Goal: Use online tool/utility: Utilize a website feature to perform a specific function

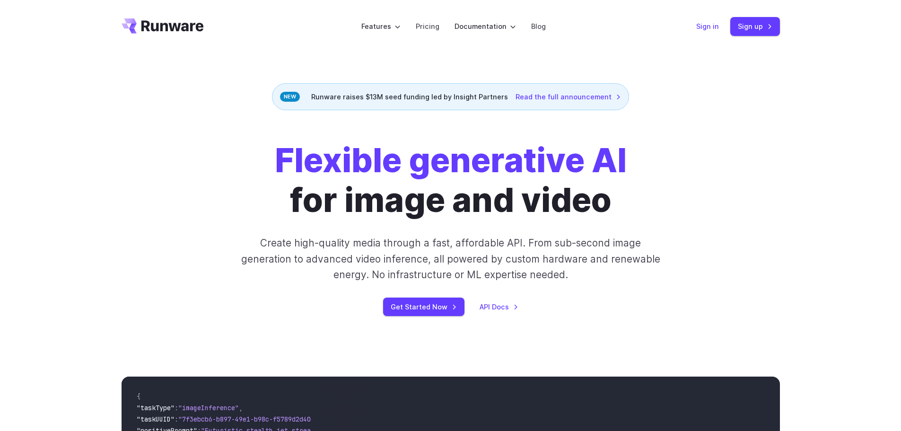
click at [702, 30] on link "Sign in" at bounding box center [707, 26] width 23 height 11
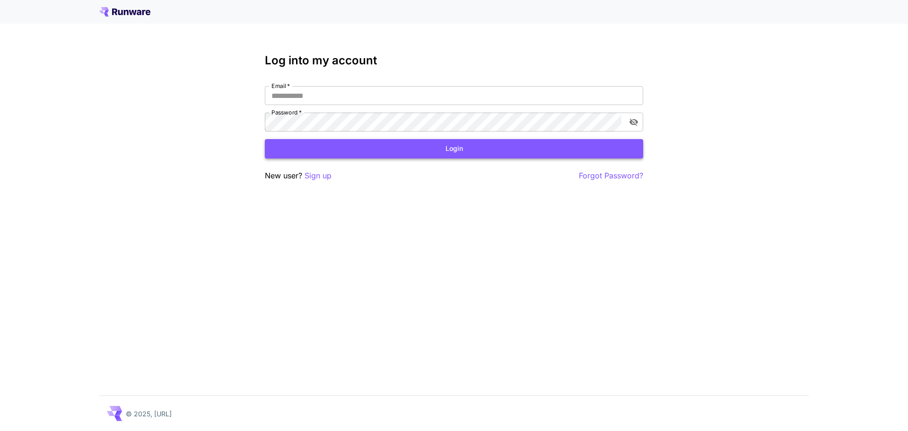
type input "**********"
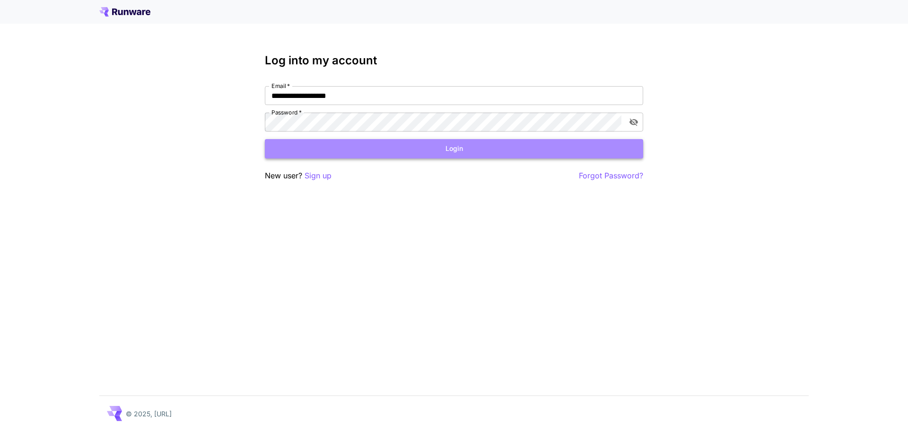
click at [355, 145] on button "Login" at bounding box center [454, 148] width 378 height 19
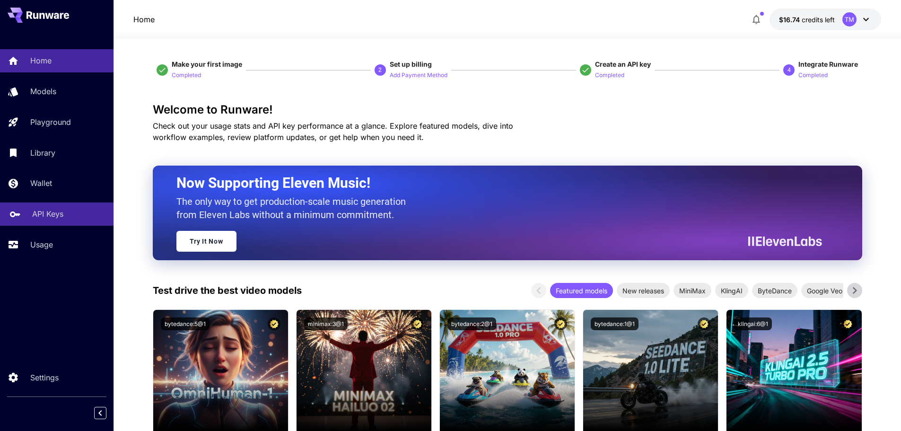
click at [55, 211] on p "API Keys" at bounding box center [47, 213] width 31 height 11
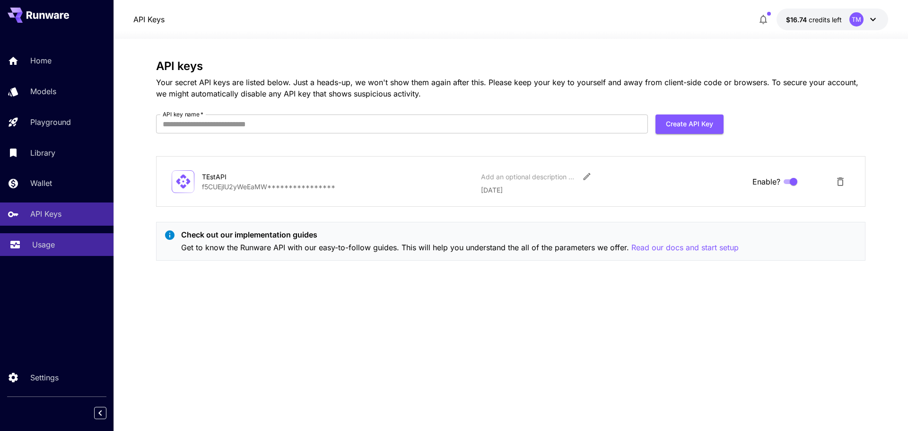
click at [48, 237] on link "Usage" at bounding box center [56, 244] width 113 height 23
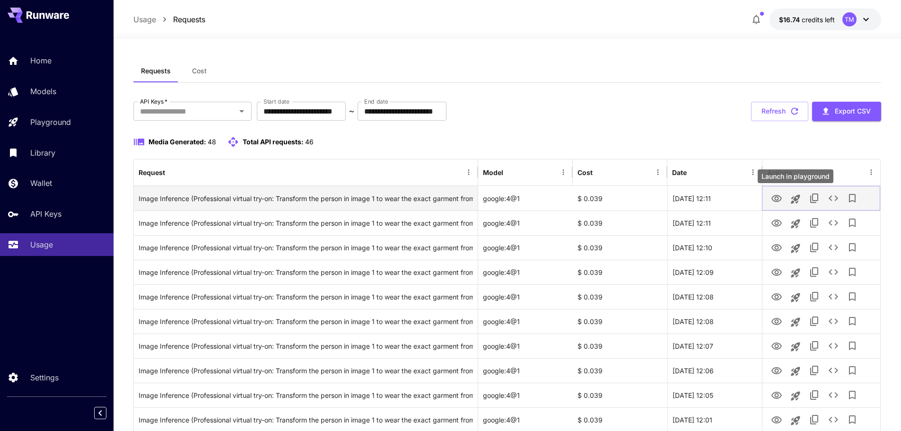
click at [796, 196] on icon "Launch in playground" at bounding box center [795, 198] width 9 height 9
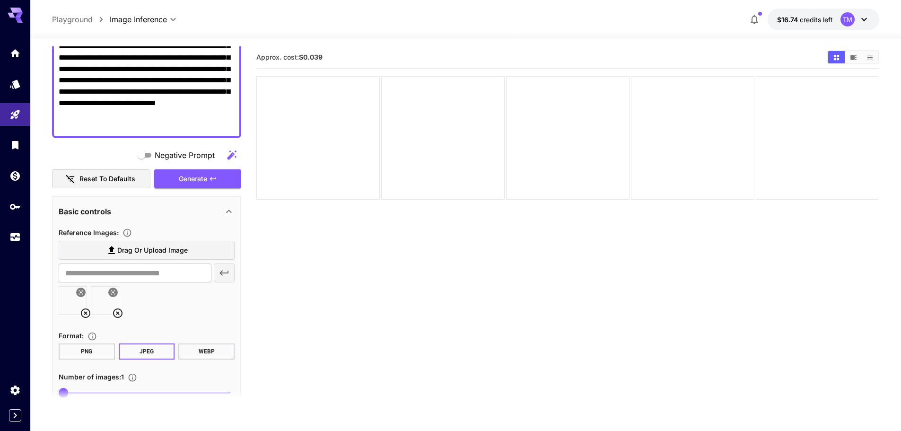
scroll to position [189, 0]
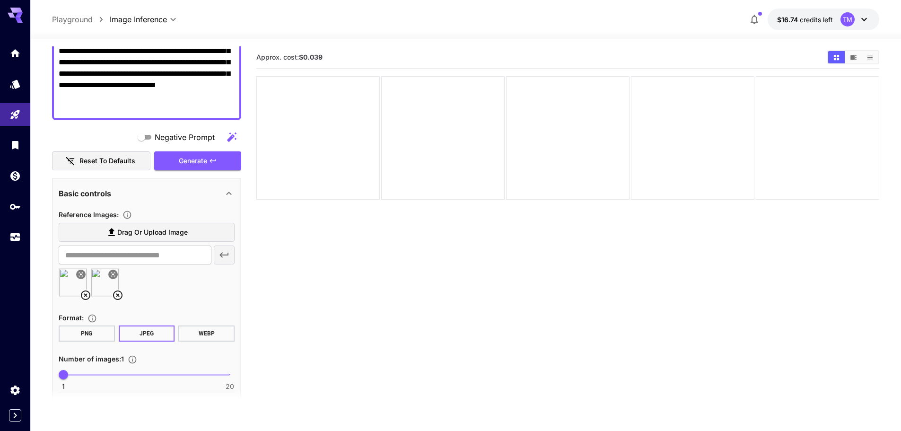
click at [120, 291] on icon at bounding box center [117, 294] width 11 height 11
click at [83, 297] on icon at bounding box center [85, 294] width 11 height 11
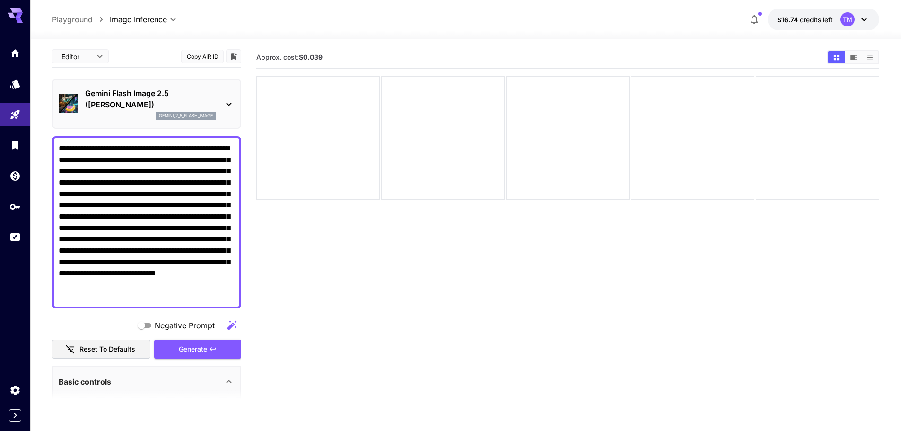
scroll to position [0, 0]
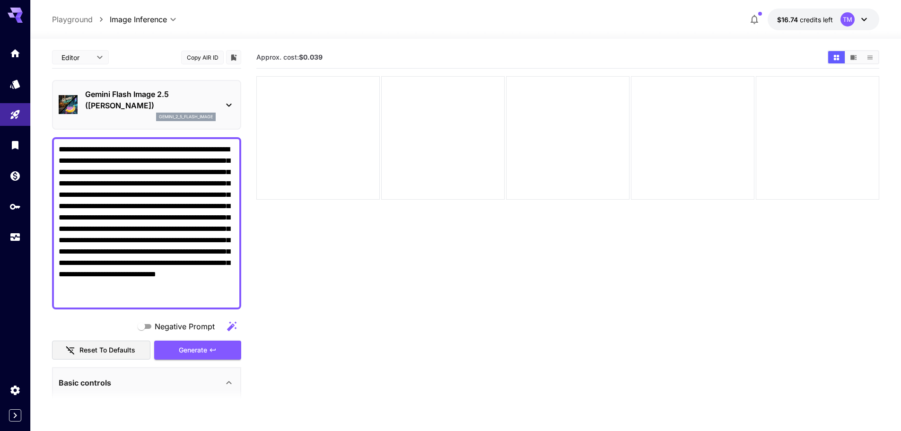
drag, startPoint x: 169, startPoint y: 298, endPoint x: 45, endPoint y: 137, distance: 204.0
click at [45, 137] on section "**********" at bounding box center [465, 272] width 871 height 467
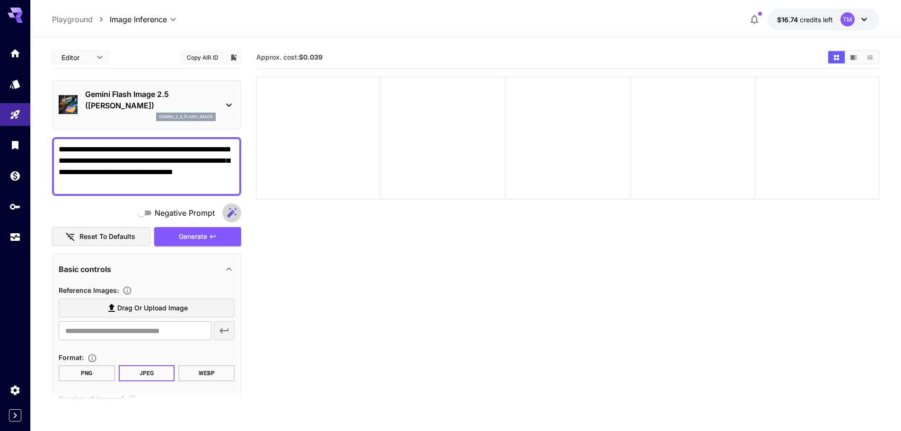
click at [233, 211] on icon "button" at bounding box center [231, 212] width 9 height 9
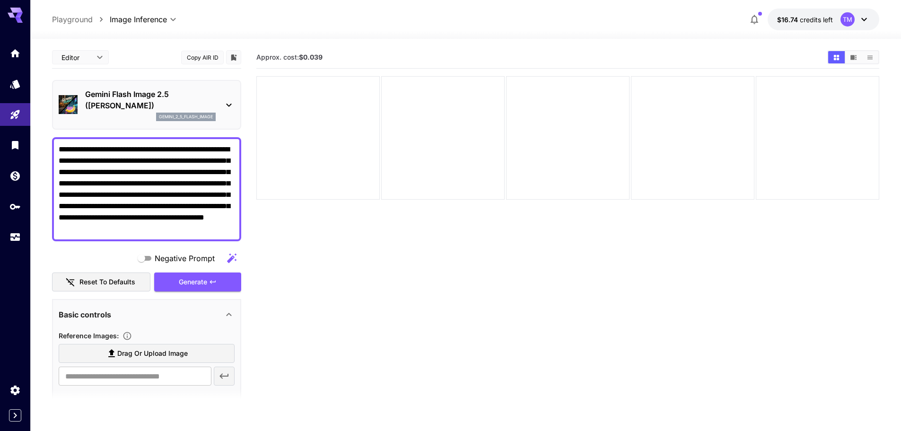
drag, startPoint x: 232, startPoint y: 229, endPoint x: 82, endPoint y: 180, distance: 157.6
click at [82, 180] on textarea "**********" at bounding box center [147, 189] width 176 height 91
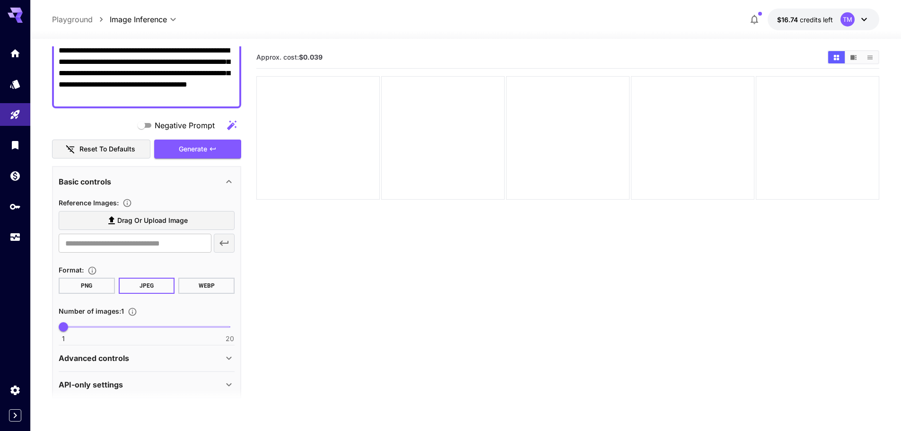
scroll to position [108, 0]
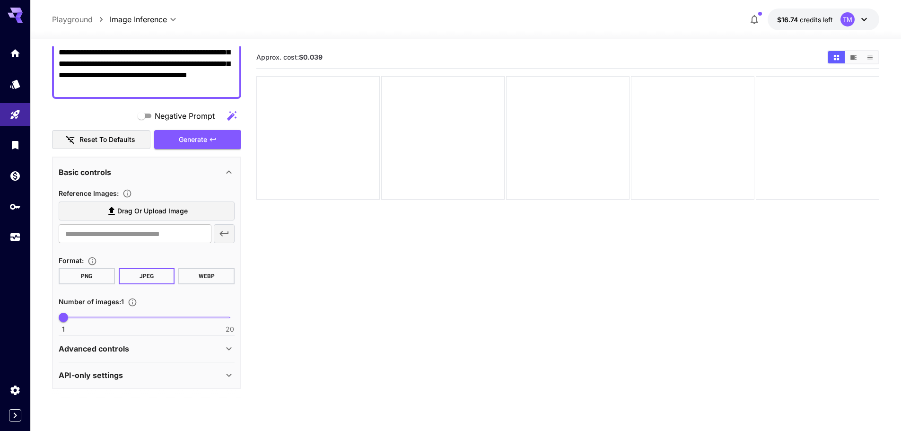
type textarea "**********"
click at [161, 218] on label "Drag or upload image" at bounding box center [147, 210] width 176 height 19
click at [0, 0] on input "Drag or upload image" at bounding box center [0, 0] width 0 height 0
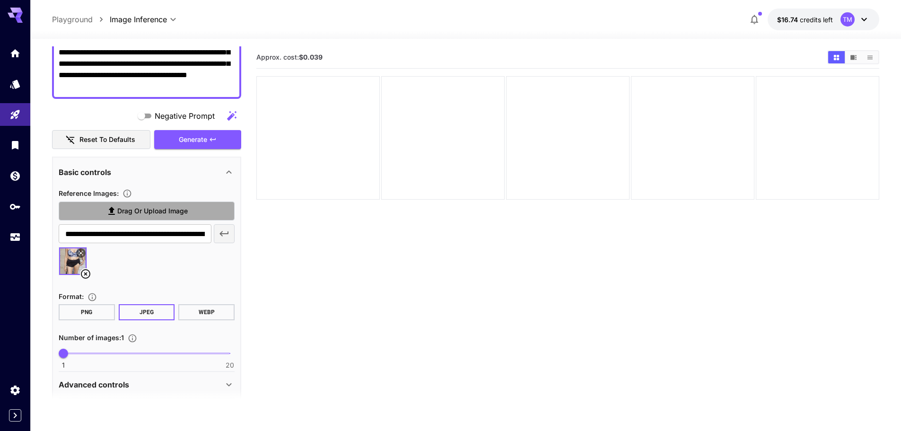
click at [141, 208] on span "Drag or upload image" at bounding box center [152, 211] width 70 height 12
click at [0, 0] on input "Drag or upload image" at bounding box center [0, 0] width 0 height 0
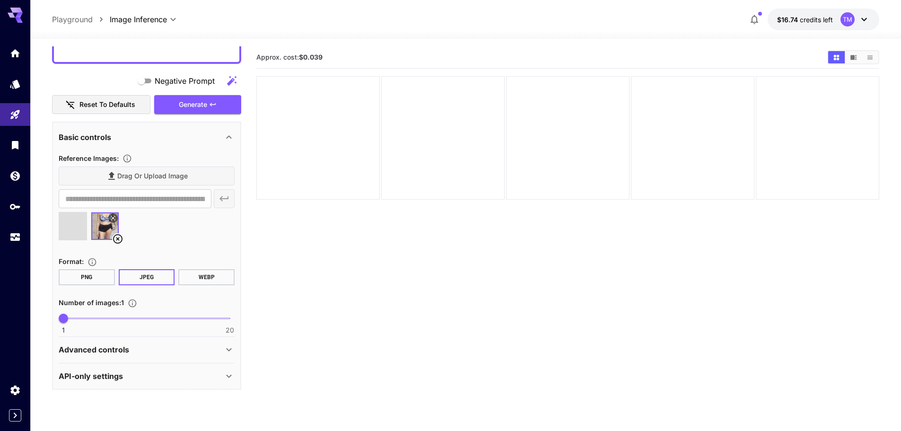
scroll to position [144, 0]
type input "**********"
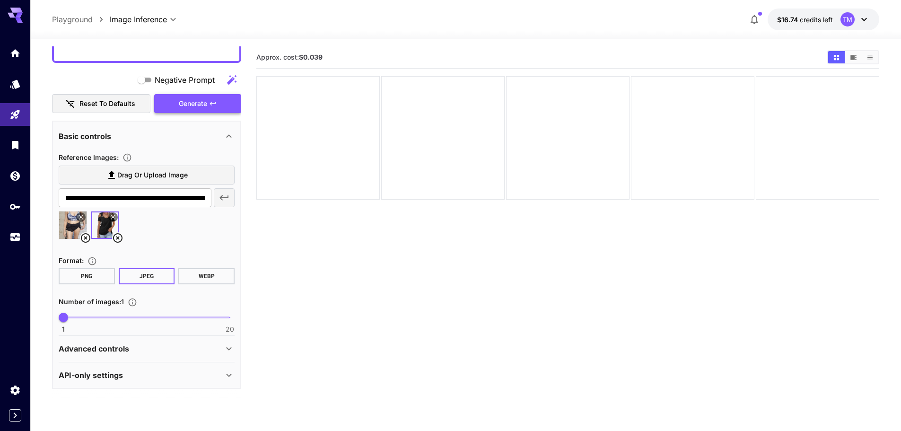
click at [194, 105] on span "Generate" at bounding box center [193, 104] width 28 height 12
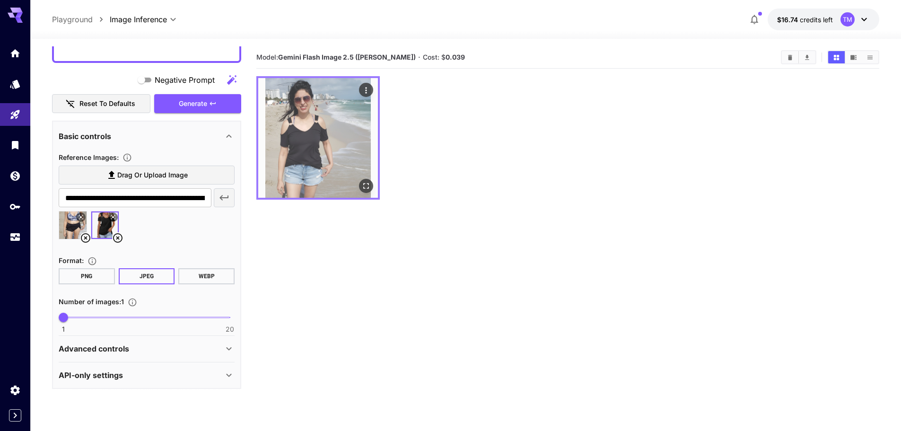
click at [370, 184] on icon "Open in fullscreen" at bounding box center [365, 185] width 9 height 9
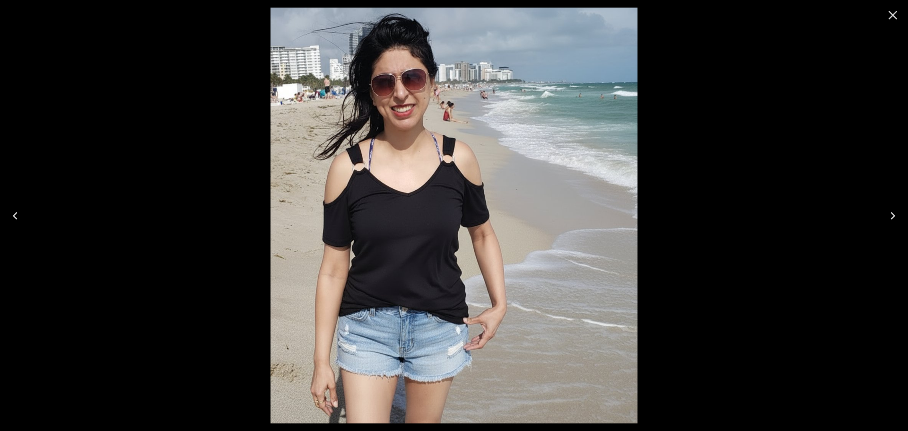
click at [892, 15] on icon "Close" at bounding box center [893, 15] width 9 height 9
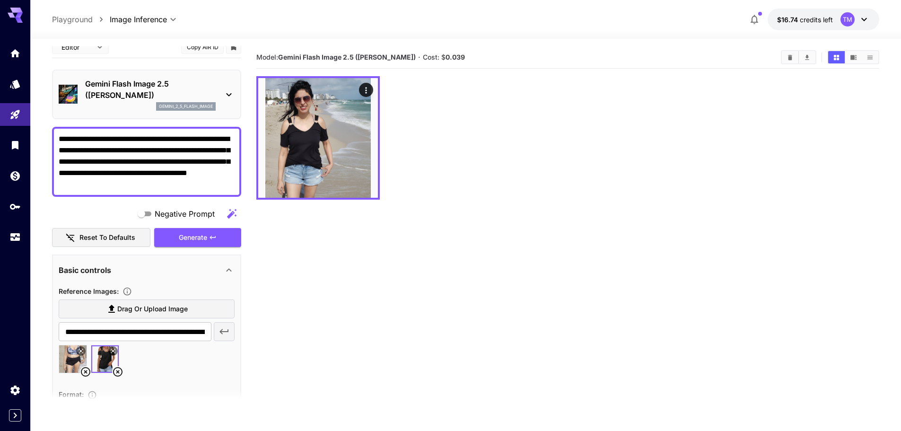
scroll to position [0, 0]
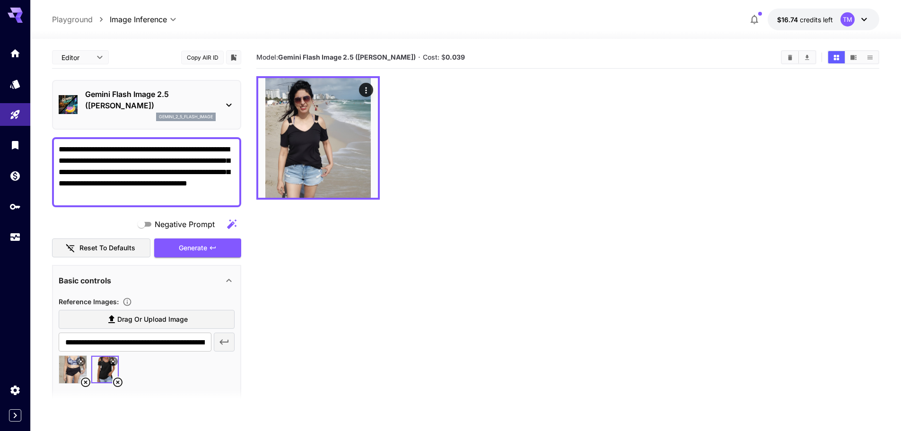
click at [180, 149] on textarea "**********" at bounding box center [147, 172] width 176 height 57
type textarea "**********"
click at [211, 252] on button "Generate" at bounding box center [197, 247] width 87 height 19
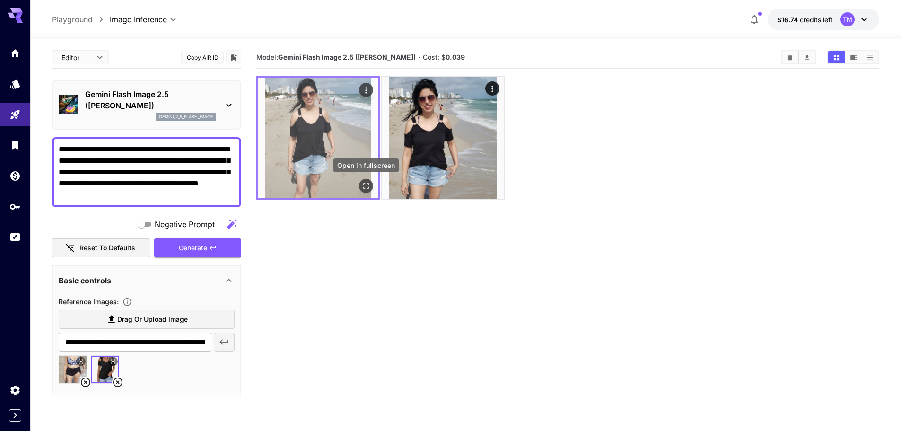
click at [366, 183] on icon "Open in fullscreen" at bounding box center [365, 185] width 9 height 9
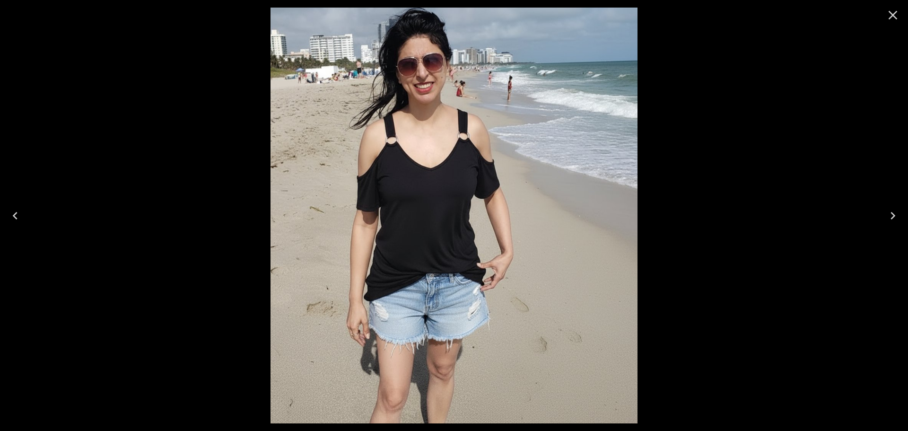
click at [898, 11] on icon "Close" at bounding box center [892, 15] width 15 height 15
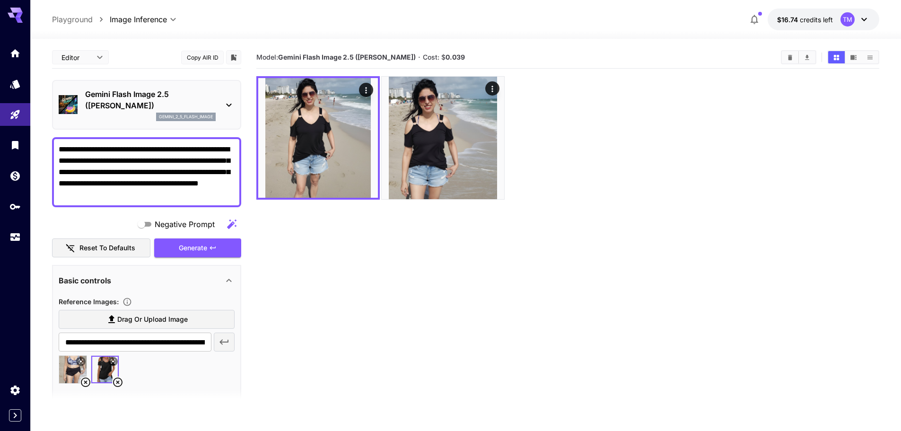
click at [119, 379] on icon at bounding box center [117, 381] width 11 height 11
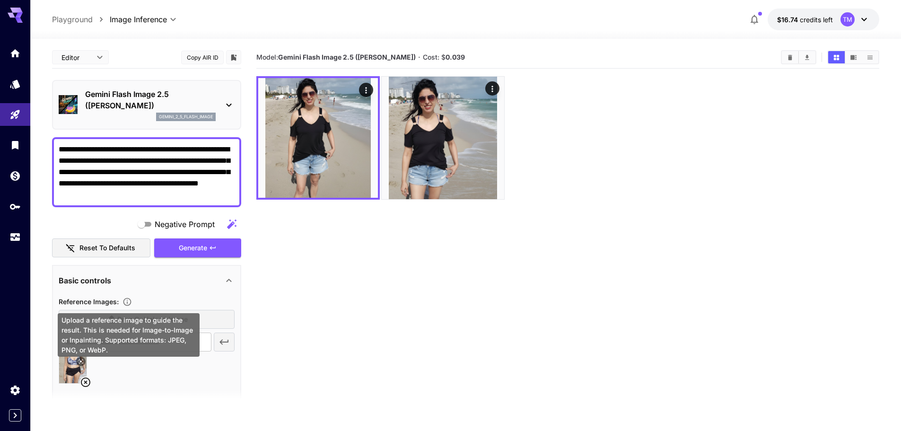
click at [192, 323] on div "Upload a reference image to guide the result. This is needed for Image-to-Image…" at bounding box center [129, 335] width 142 height 44
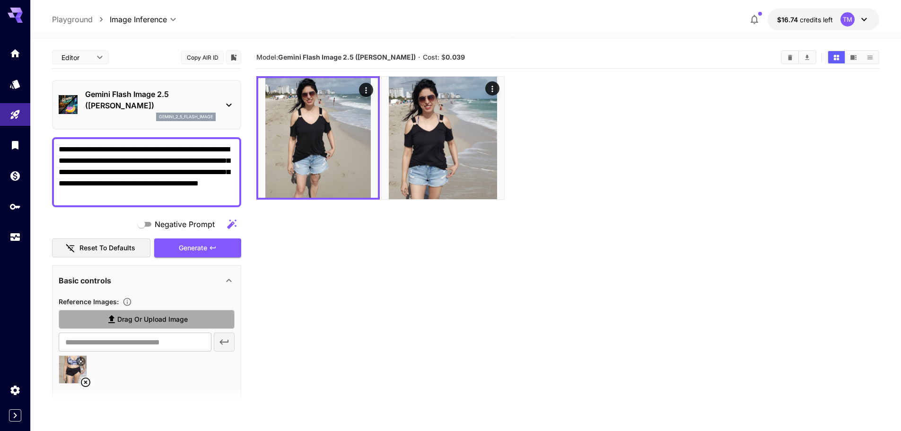
click at [201, 320] on label "Drag or upload image" at bounding box center [147, 319] width 176 height 19
click at [0, 0] on input "Drag or upload image" at bounding box center [0, 0] width 0 height 0
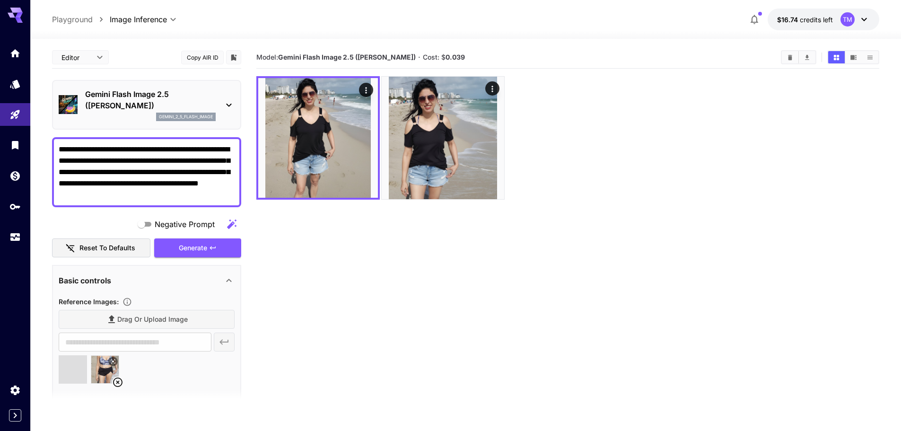
type input "**********"
click at [202, 244] on span "Generate" at bounding box center [193, 248] width 28 height 12
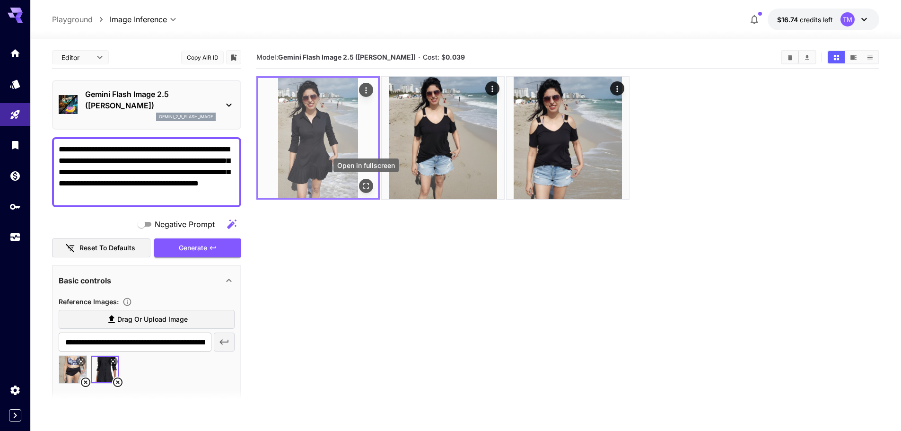
click at [361, 185] on icon "Open in fullscreen" at bounding box center [365, 185] width 9 height 9
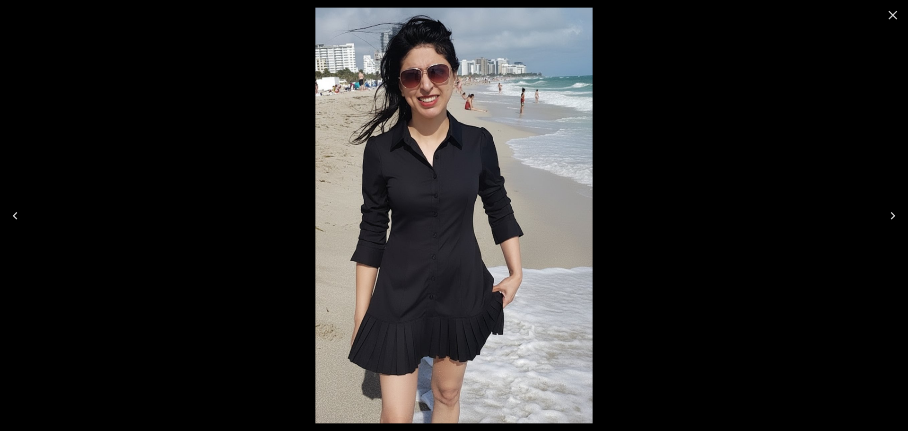
click at [896, 14] on icon "Close" at bounding box center [892, 15] width 15 height 15
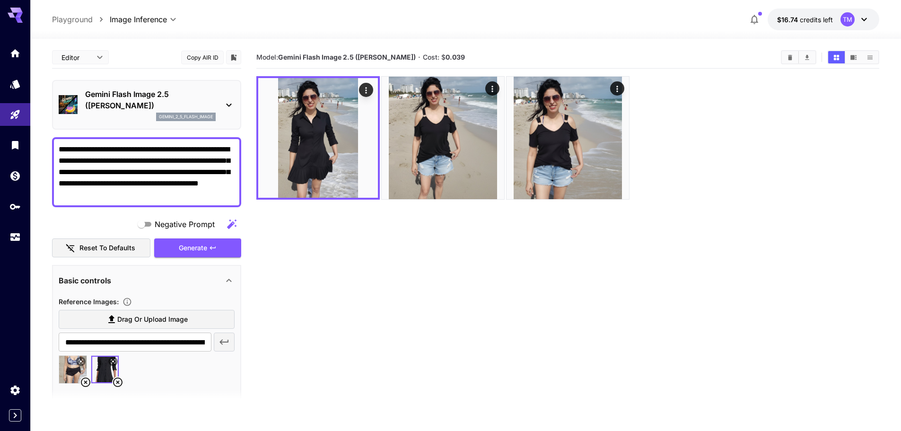
click at [119, 379] on icon at bounding box center [117, 381] width 11 height 11
click at [79, 382] on img at bounding box center [72, 369] width 27 height 27
type input "**********"
click at [146, 321] on span "Drag or upload image" at bounding box center [152, 320] width 70 height 12
click at [0, 0] on input "Drag or upload image" at bounding box center [0, 0] width 0 height 0
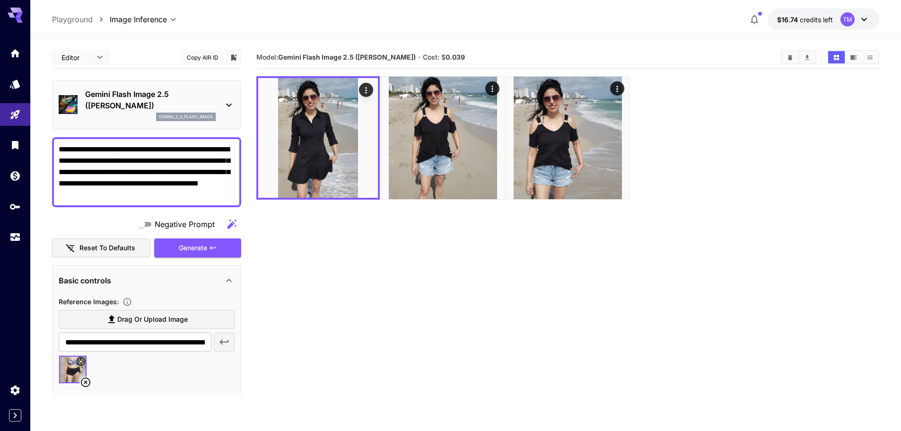
click at [87, 378] on icon at bounding box center [85, 381] width 9 height 9
click at [131, 321] on span "Drag or upload image" at bounding box center [152, 320] width 70 height 12
click at [0, 0] on input "Drag or upload image" at bounding box center [0, 0] width 0 height 0
click at [172, 315] on span "Drag or upload image" at bounding box center [152, 320] width 70 height 12
click at [0, 0] on input "Drag or upload image" at bounding box center [0, 0] width 0 height 0
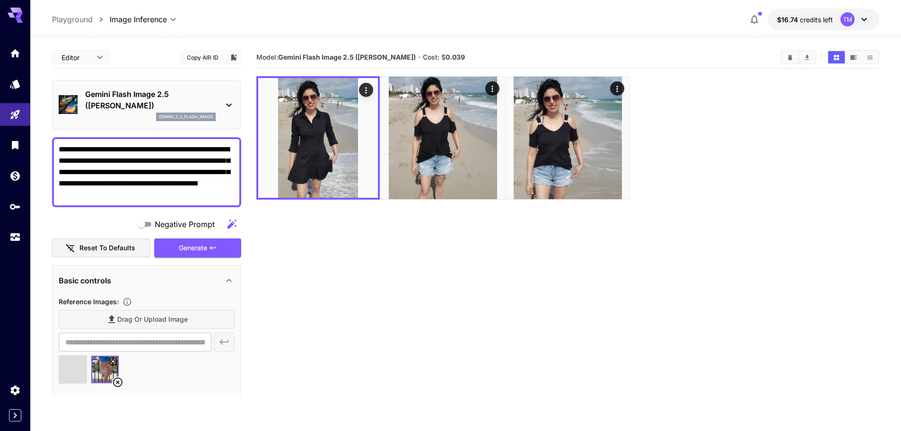
type input "**********"
click at [201, 246] on span "Generate" at bounding box center [193, 248] width 28 height 12
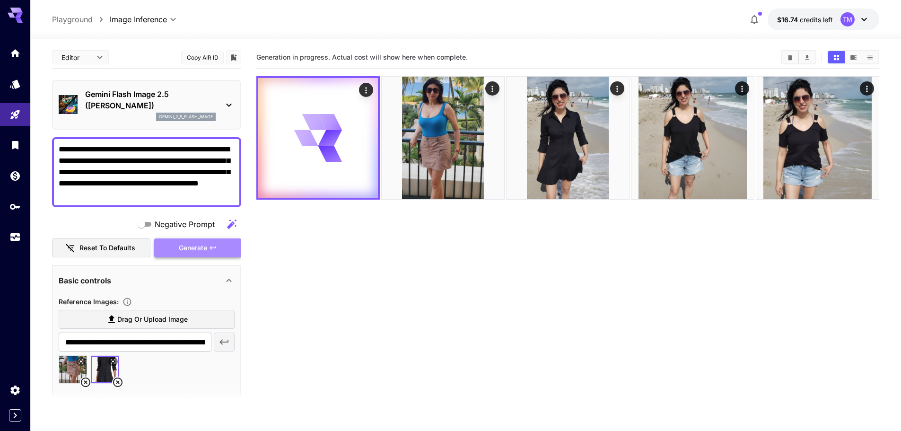
click at [196, 251] on span "Generate" at bounding box center [193, 248] width 28 height 12
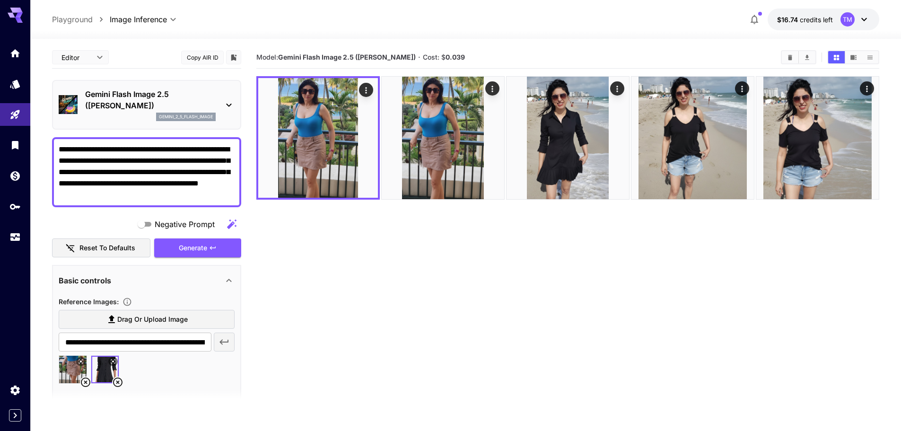
click at [205, 195] on textarea "**********" at bounding box center [147, 172] width 176 height 57
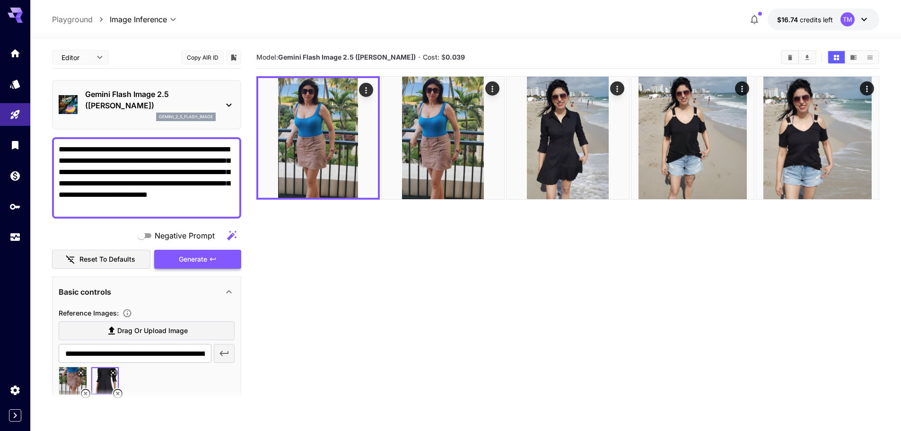
click at [188, 262] on span "Generate" at bounding box center [193, 259] width 28 height 12
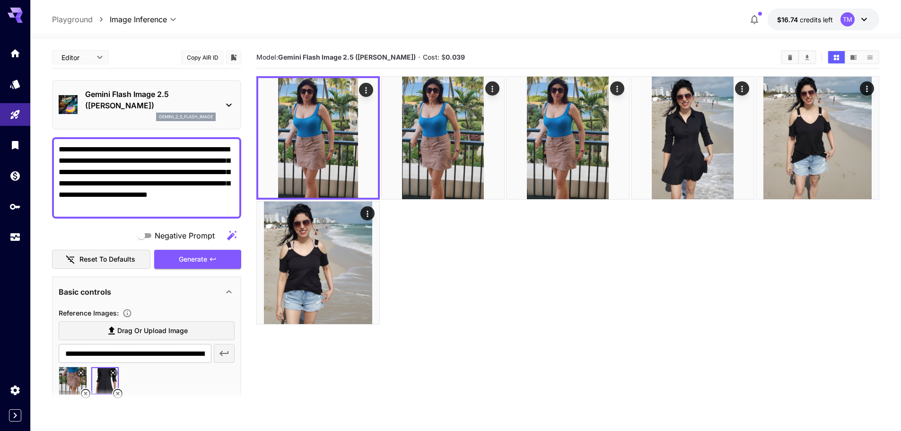
drag, startPoint x: 192, startPoint y: 195, endPoint x: 201, endPoint y: 208, distance: 14.7
click at [201, 208] on textarea "**********" at bounding box center [147, 178] width 176 height 68
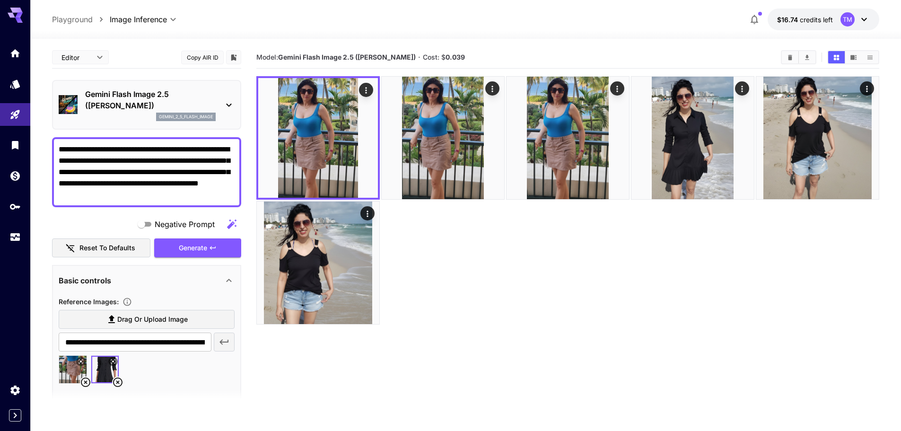
click at [59, 147] on textarea "**********" at bounding box center [147, 172] width 176 height 57
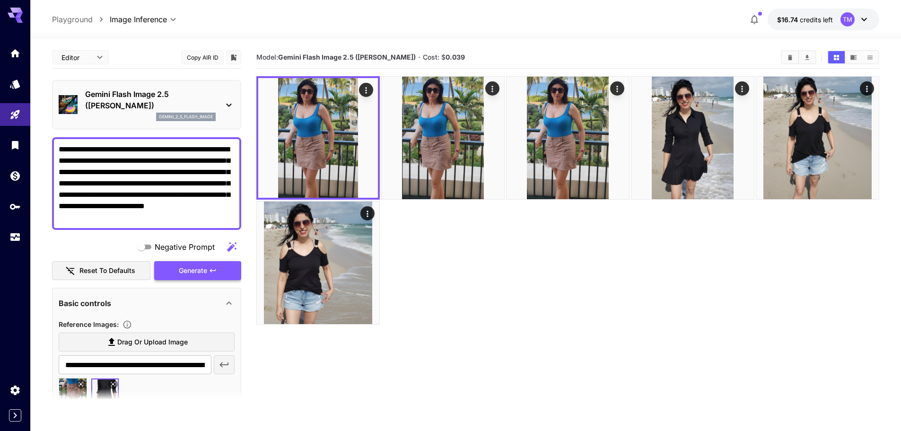
type textarea "**********"
click at [190, 266] on span "Generate" at bounding box center [193, 271] width 28 height 12
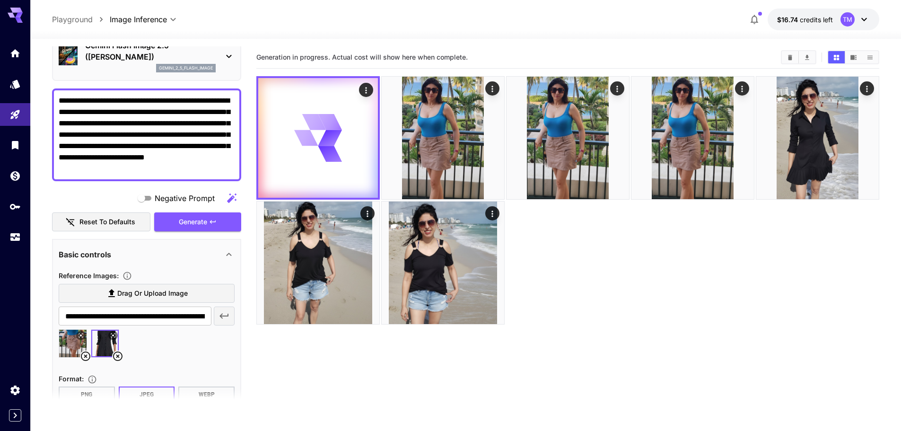
scroll to position [47, 0]
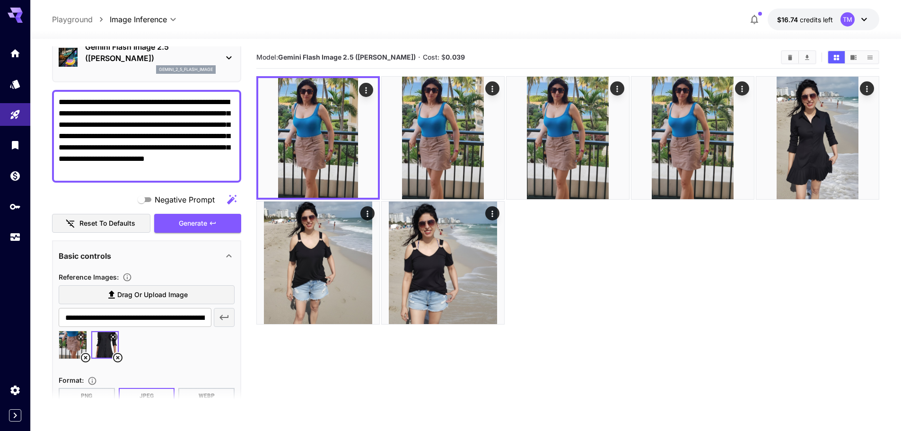
click at [83, 354] on icon at bounding box center [85, 357] width 9 height 9
click at [88, 355] on icon at bounding box center [85, 357] width 9 height 9
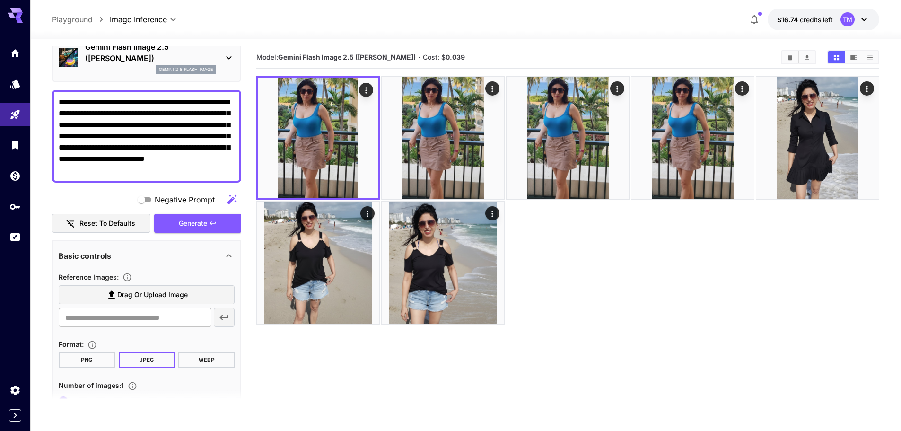
click at [157, 295] on span "Drag or upload image" at bounding box center [152, 295] width 70 height 12
click at [0, 0] on input "Drag or upload image" at bounding box center [0, 0] width 0 height 0
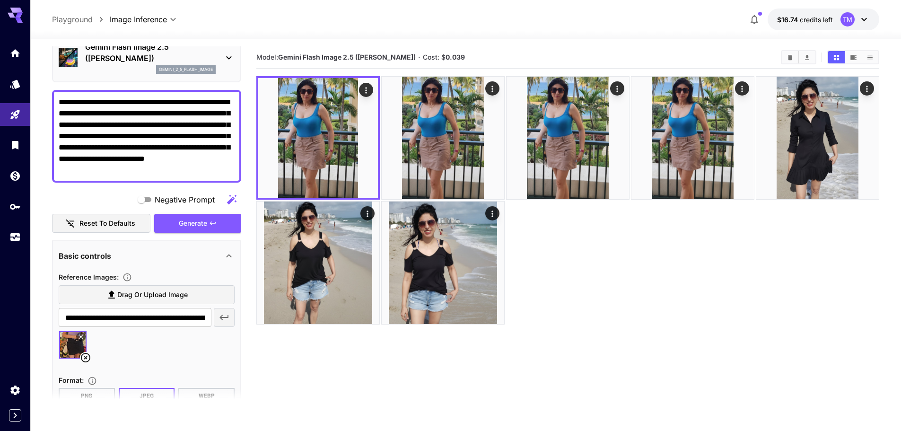
click at [142, 299] on span "Drag or upload image" at bounding box center [152, 295] width 70 height 12
click at [0, 0] on input "Drag or upload image" at bounding box center [0, 0] width 0 height 0
type input "**********"
click at [207, 221] on span "Generate" at bounding box center [193, 224] width 28 height 12
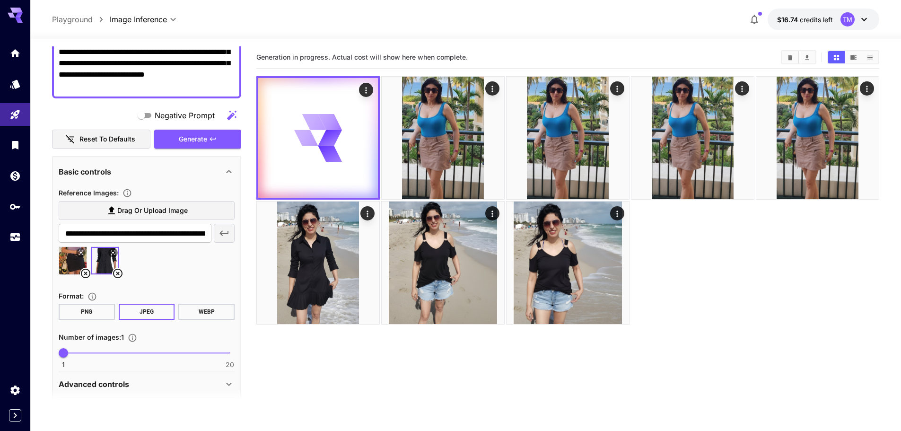
scroll to position [142, 0]
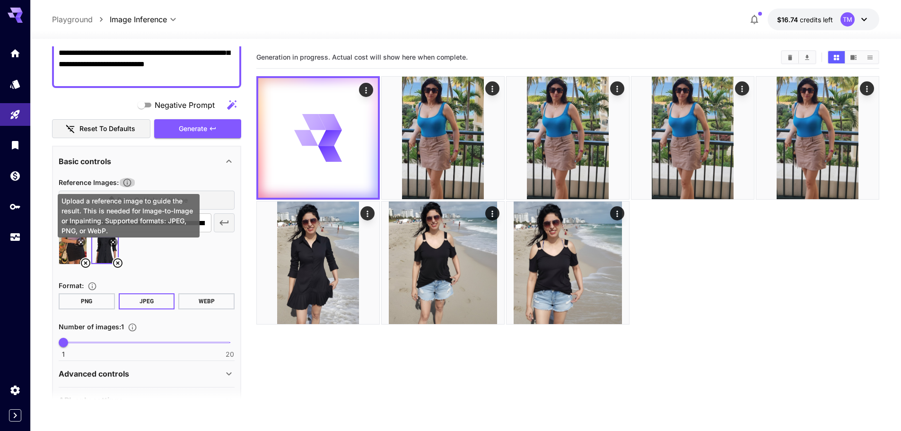
click at [131, 182] on icon "Upload a reference image to guide the result. This is needed for Image-to-Image…" at bounding box center [127, 183] width 8 height 8
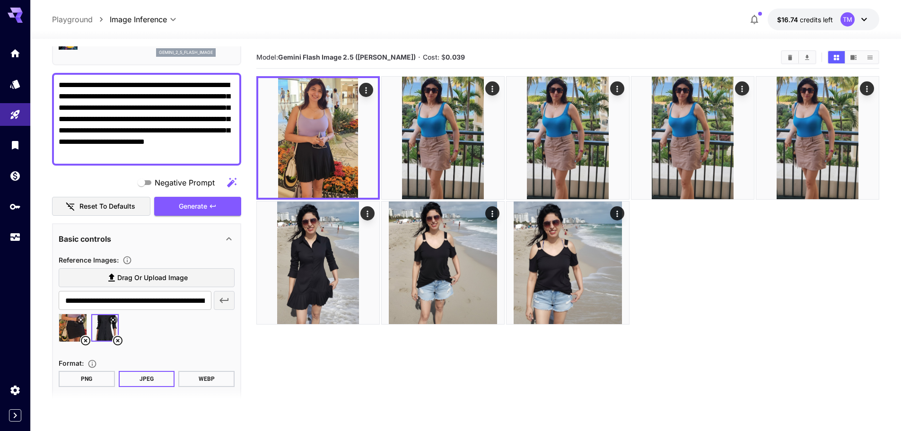
scroll to position [47, 0]
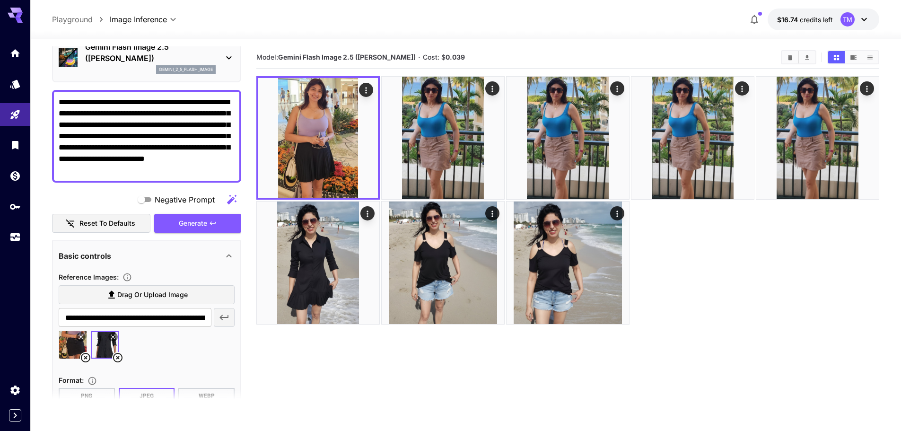
click at [84, 354] on icon at bounding box center [85, 357] width 9 height 9
click at [83, 357] on icon at bounding box center [85, 357] width 11 height 11
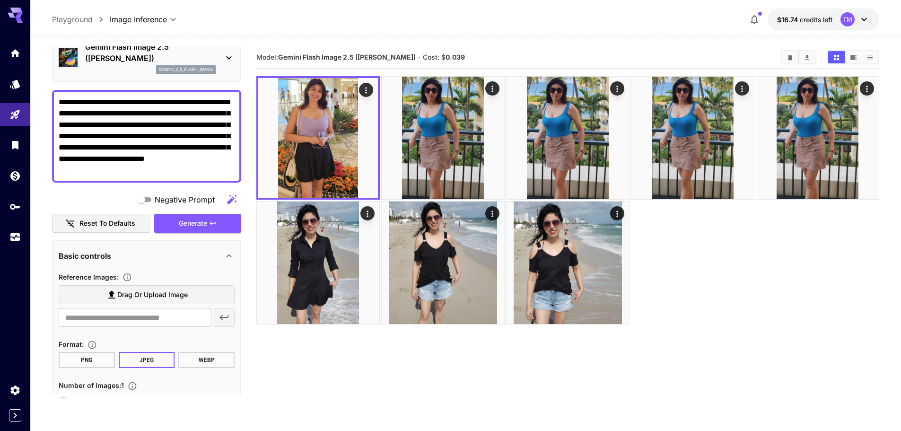
click at [138, 293] on span "Drag or upload image" at bounding box center [152, 295] width 70 height 12
click at [0, 0] on input "Drag or upload image" at bounding box center [0, 0] width 0 height 0
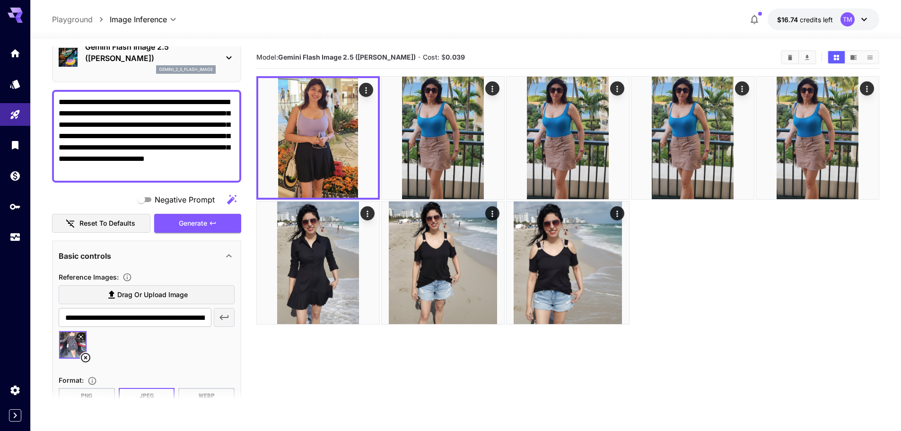
click at [157, 297] on span "Drag or upload image" at bounding box center [152, 295] width 70 height 12
click at [0, 0] on input "Drag or upload image" at bounding box center [0, 0] width 0 height 0
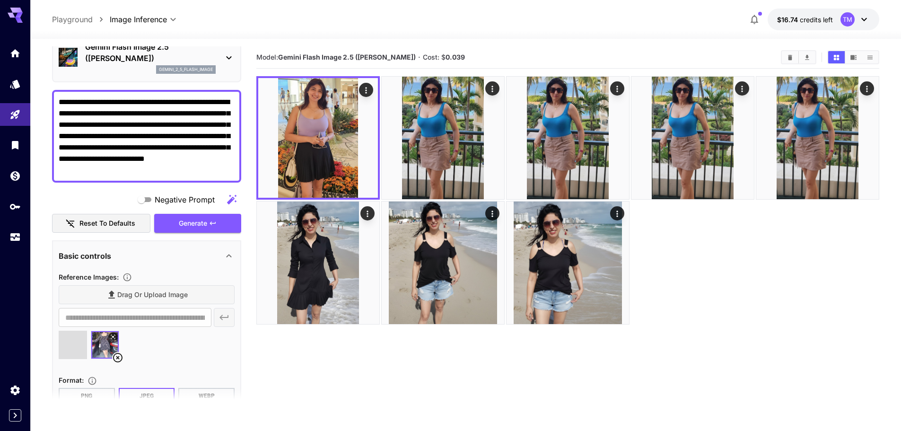
type input "**********"
click at [204, 225] on span "Generate" at bounding box center [193, 224] width 28 height 12
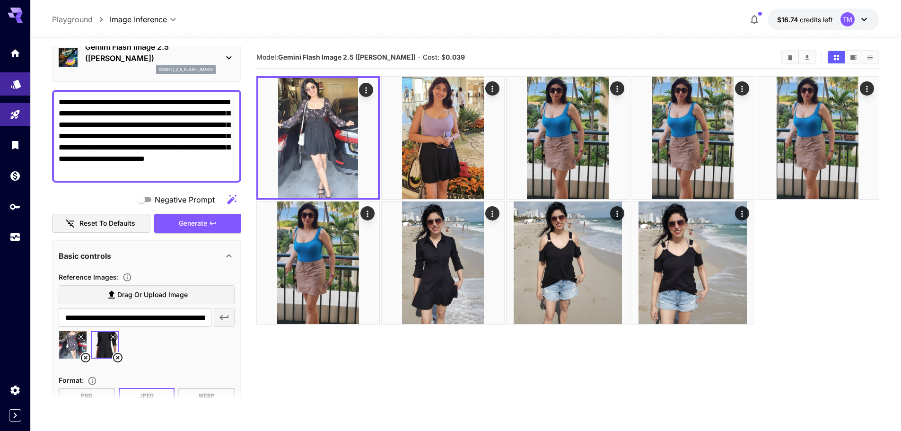
drag, startPoint x: 234, startPoint y: 116, endPoint x: 24, endPoint y: 83, distance: 213.0
click at [24, 83] on div "**********" at bounding box center [450, 253] width 901 height 506
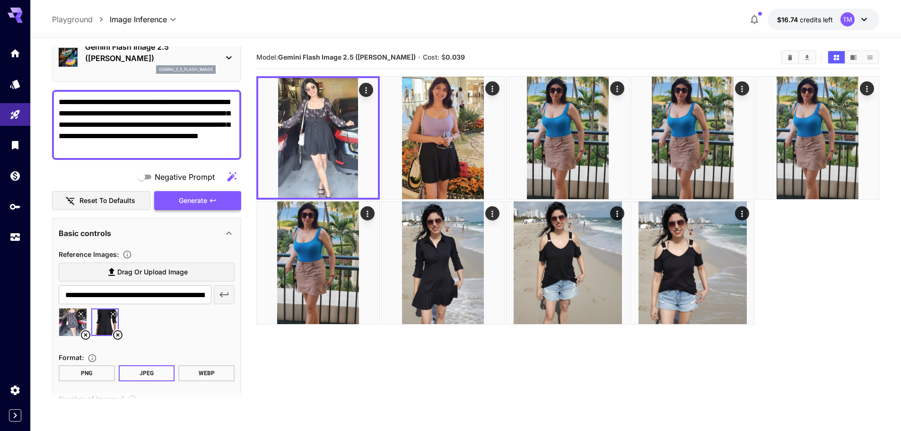
type textarea "**********"
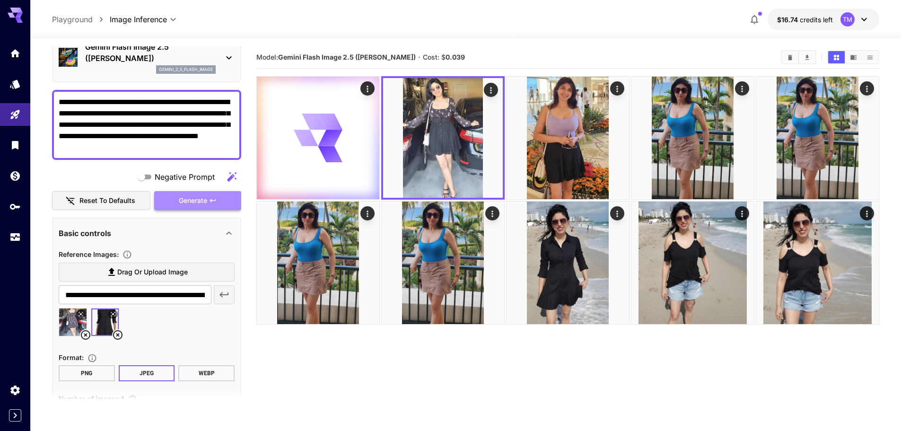
click at [203, 204] on span "Generate" at bounding box center [193, 201] width 28 height 12
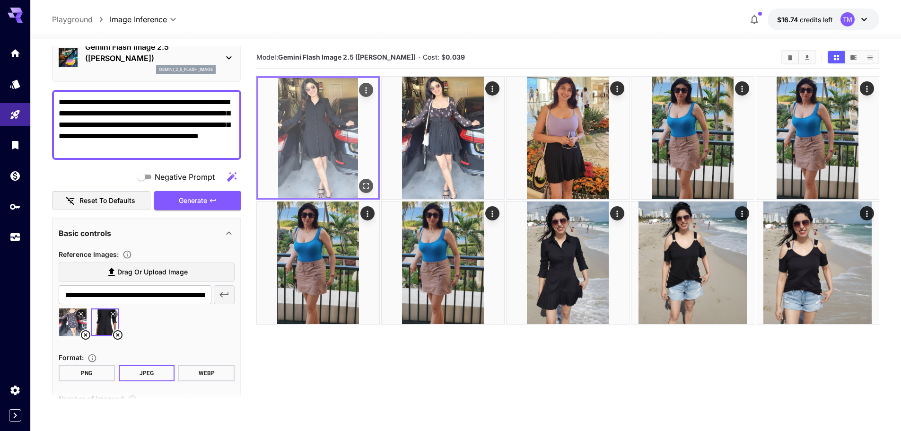
click at [365, 185] on icon "Open in fullscreen" at bounding box center [365, 185] width 9 height 9
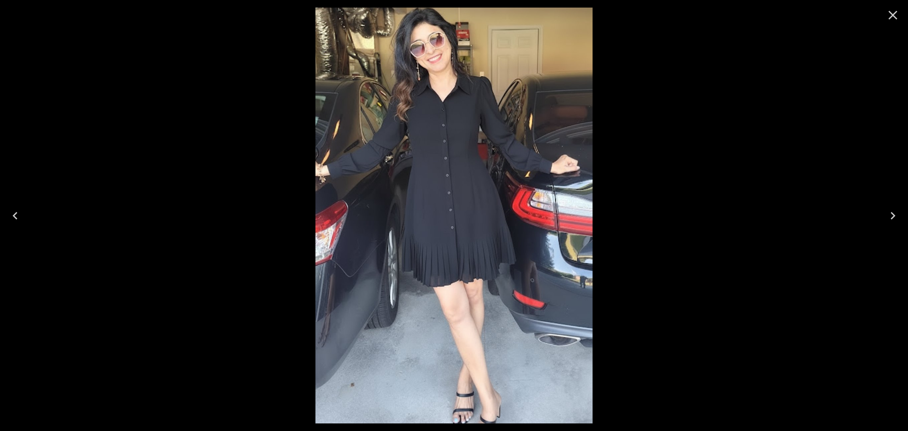
click at [893, 13] on icon "Close" at bounding box center [892, 15] width 15 height 15
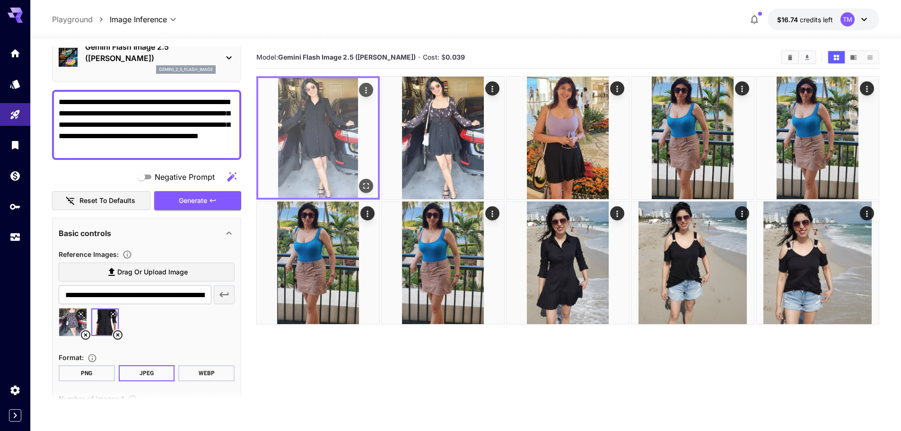
click at [327, 131] on img at bounding box center [318, 138] width 120 height 120
click at [367, 187] on icon "Open in fullscreen" at bounding box center [365, 185] width 9 height 9
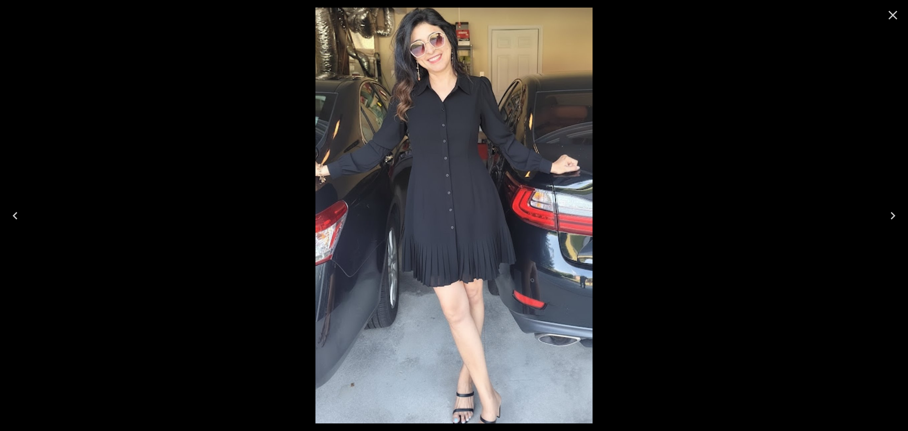
click at [897, 20] on icon "Close" at bounding box center [892, 15] width 15 height 15
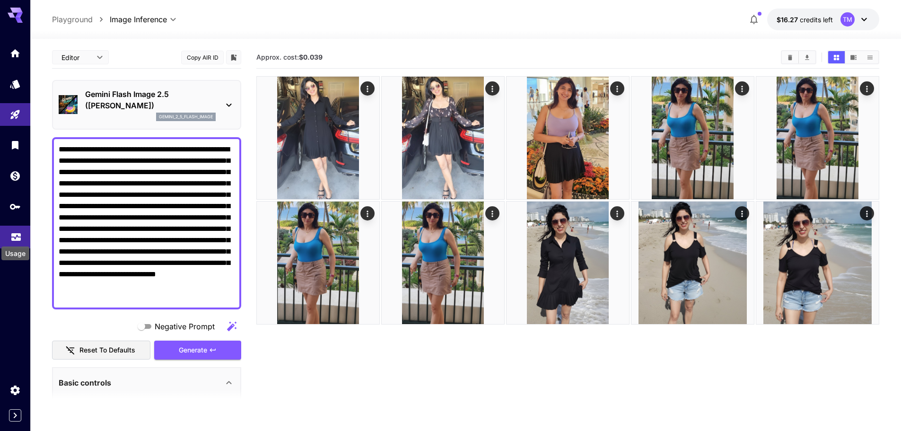
click at [15, 234] on icon "Usage" at bounding box center [15, 232] width 9 height 5
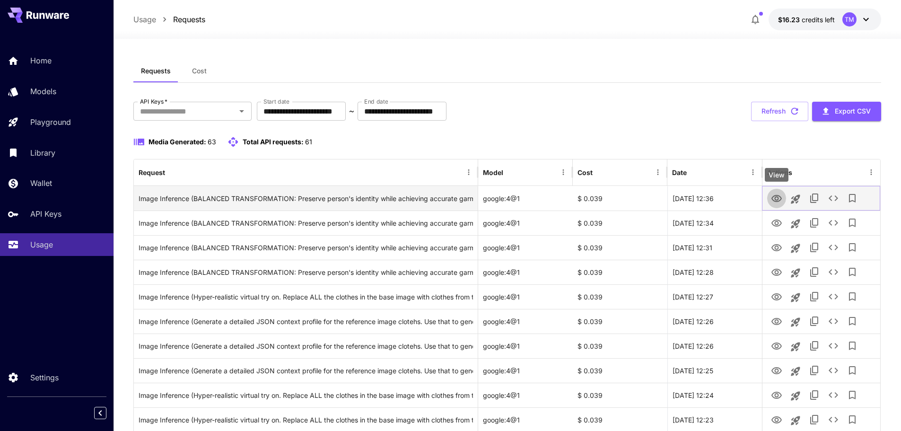
click at [778, 199] on icon "View" at bounding box center [776, 198] width 10 height 7
